Goal: Complete application form

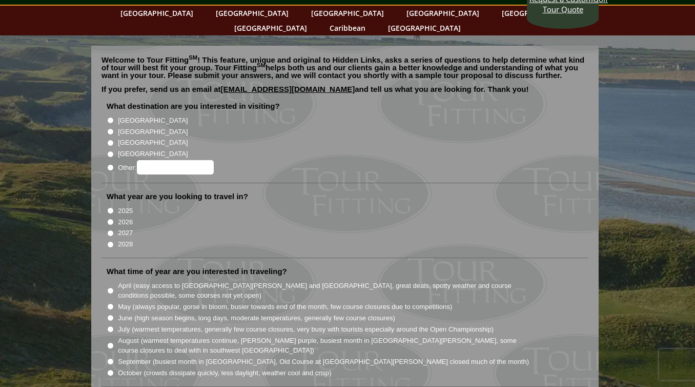
scroll to position [49, 0]
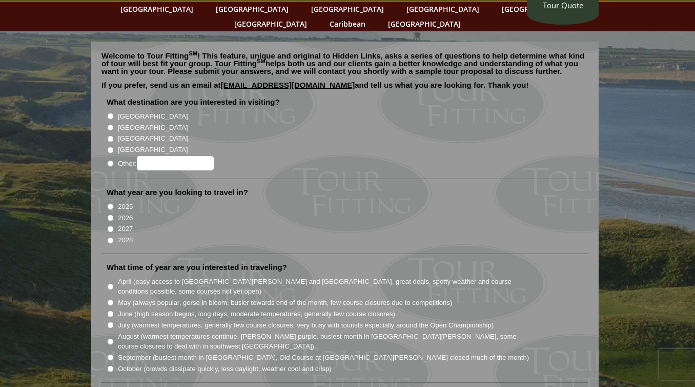
click at [108, 113] on input "[GEOGRAPHIC_DATA]" at bounding box center [110, 116] width 7 height 7
radio input "true"
click at [111, 124] on input "[GEOGRAPHIC_DATA]" at bounding box center [110, 127] width 7 height 7
radio input "true"
click at [110, 113] on input "[GEOGRAPHIC_DATA]" at bounding box center [110, 116] width 7 height 7
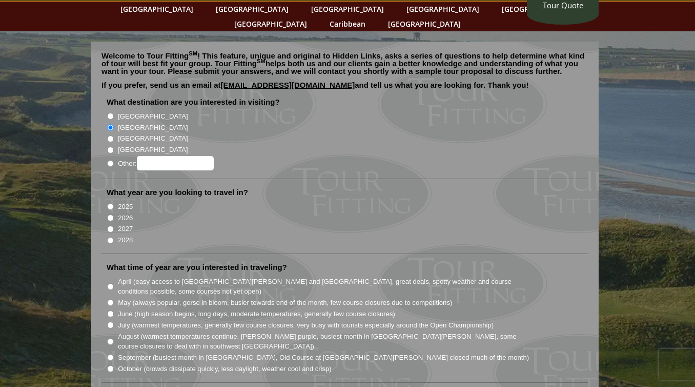
radio input "true"
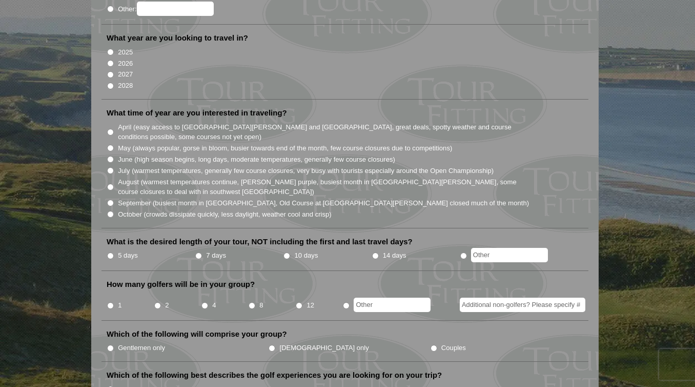
scroll to position [205, 0]
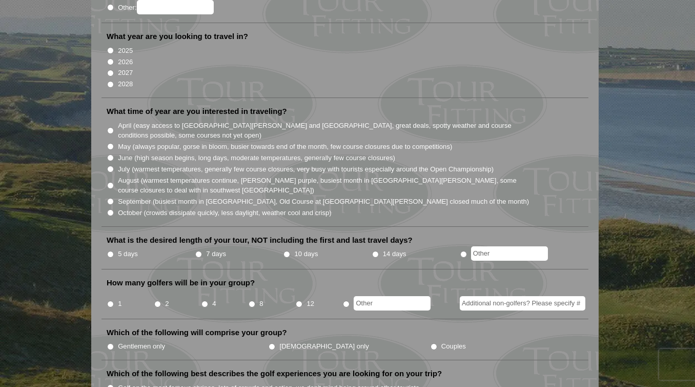
click at [110, 209] on input "October (crowds dissipate quickly, less daylight, weather cool and crisp)" at bounding box center [110, 212] width 7 height 7
radio input "true"
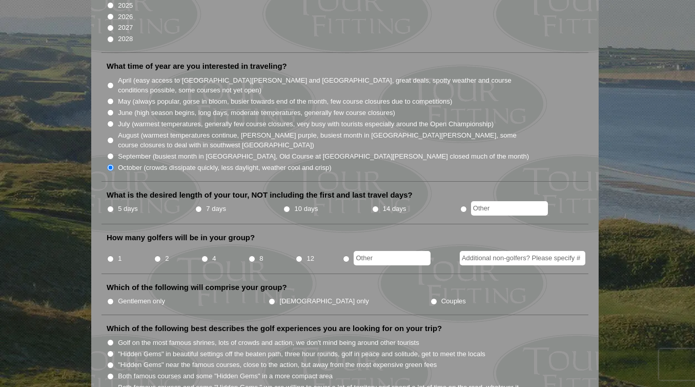
scroll to position [253, 0]
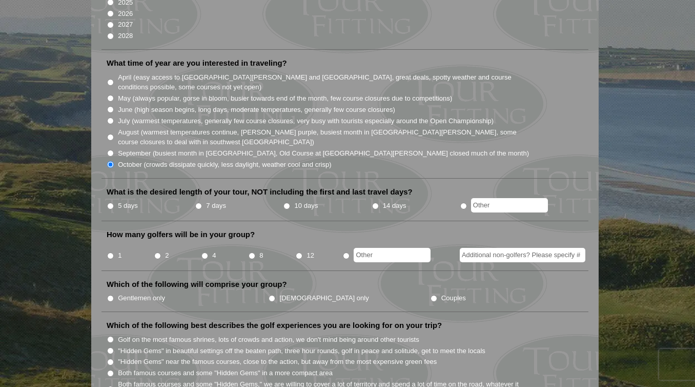
click at [111, 95] on input "May (always popular, gorse in bloom, busier towards end of the month, few cours…" at bounding box center [110, 98] width 7 height 7
radio input "true"
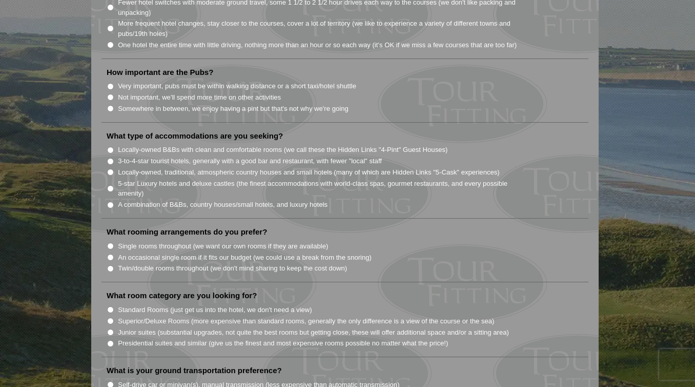
scroll to position [768, 0]
